Goal: Task Accomplishment & Management: Use online tool/utility

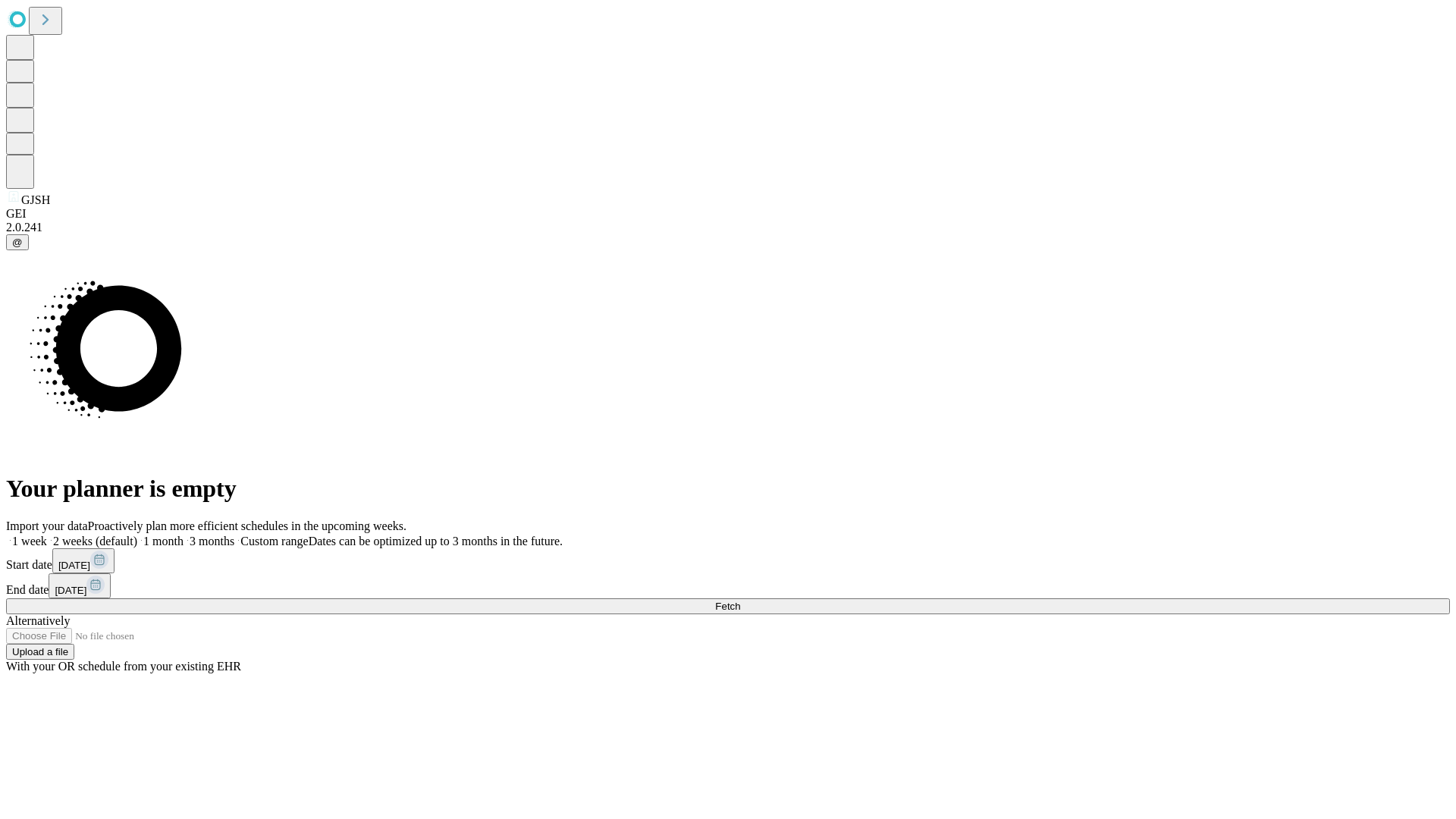
click at [740, 601] on span "Fetch" at bounding box center [728, 606] width 25 height 11
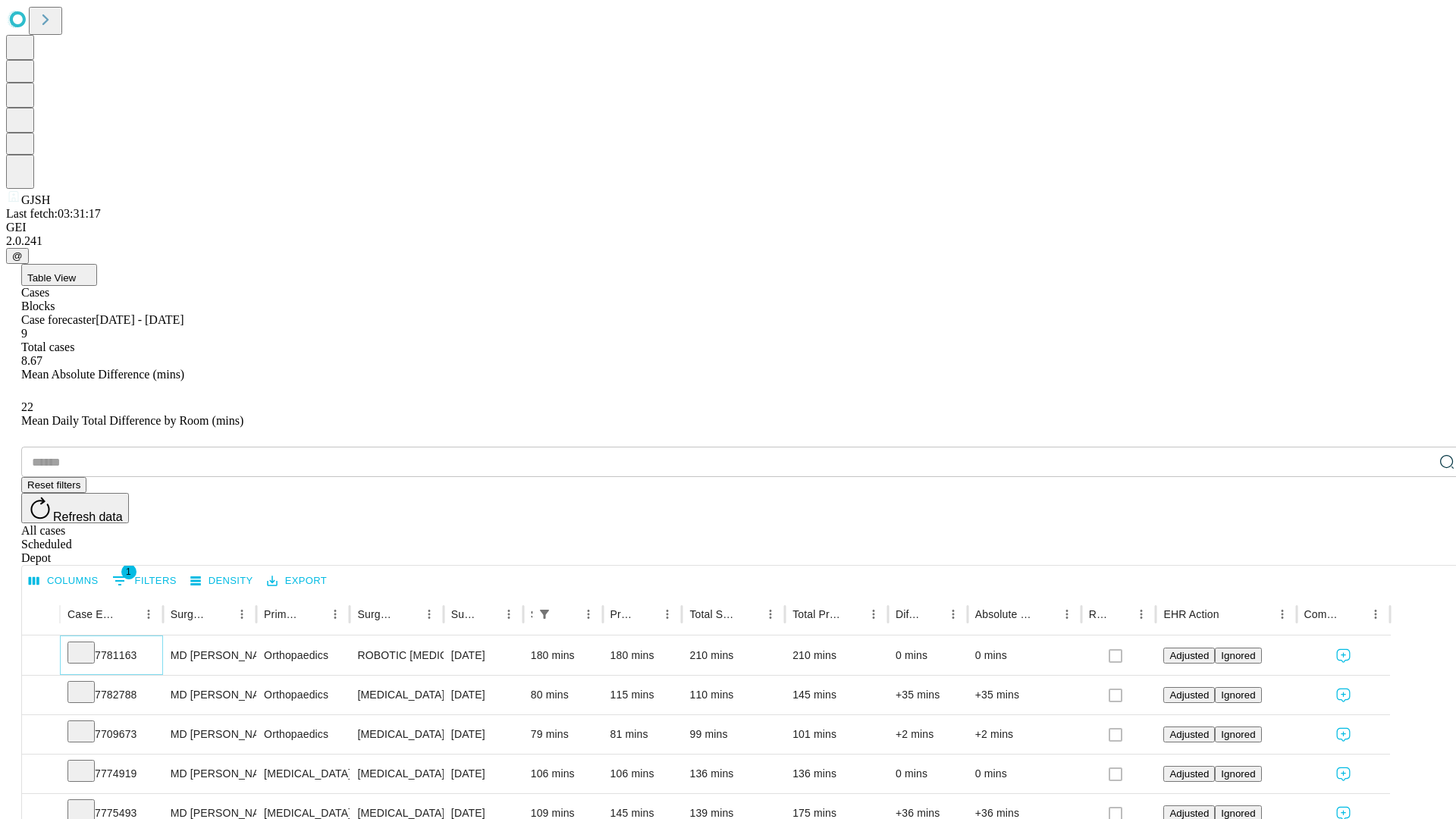
click at [89, 644] on icon at bounding box center [81, 651] width 15 height 15
